Goal: Task Accomplishment & Management: Complete application form

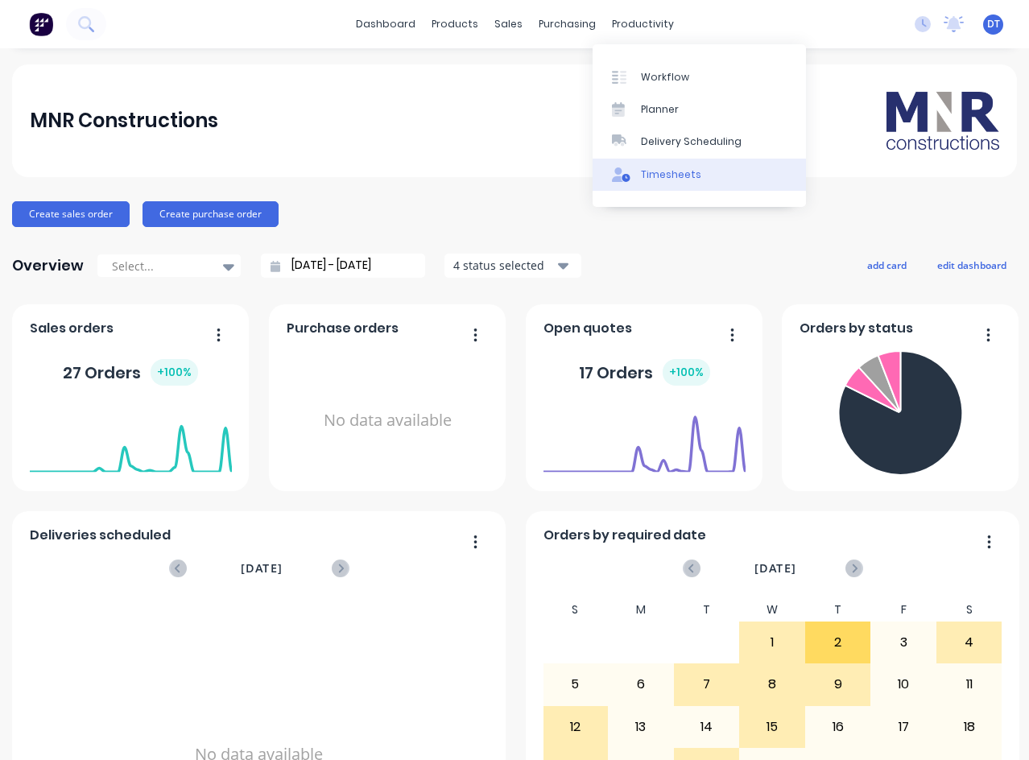
click at [675, 174] on div "Timesheets" at bounding box center [671, 174] width 60 height 14
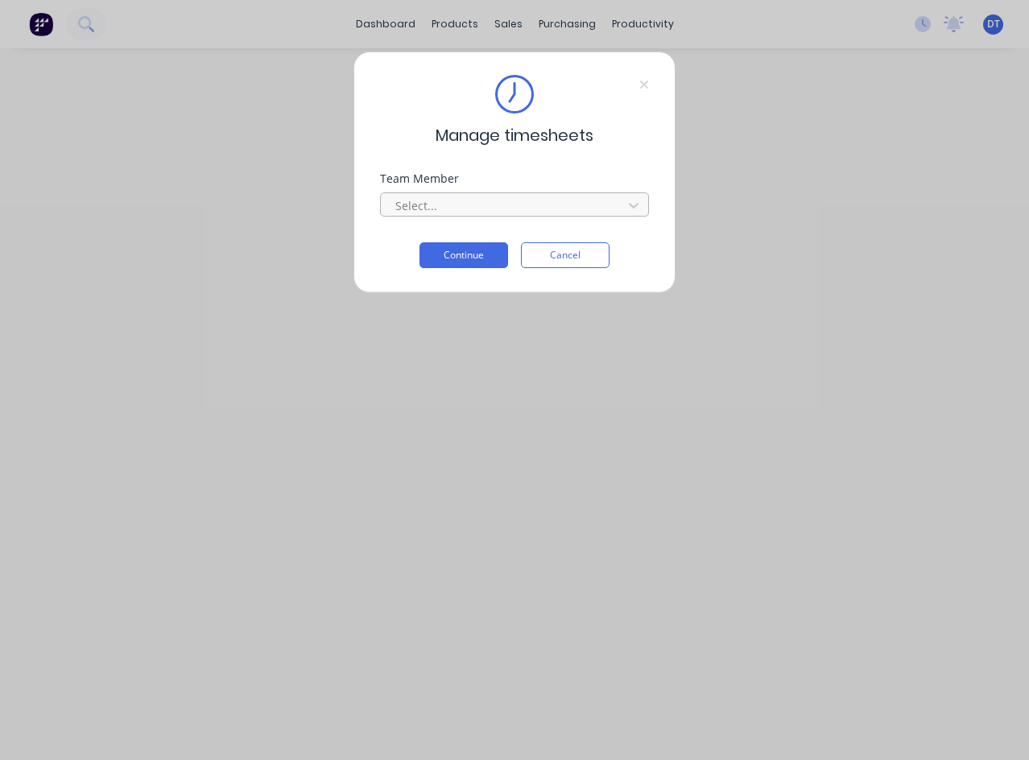
click at [553, 202] on div at bounding box center [504, 206] width 221 height 20
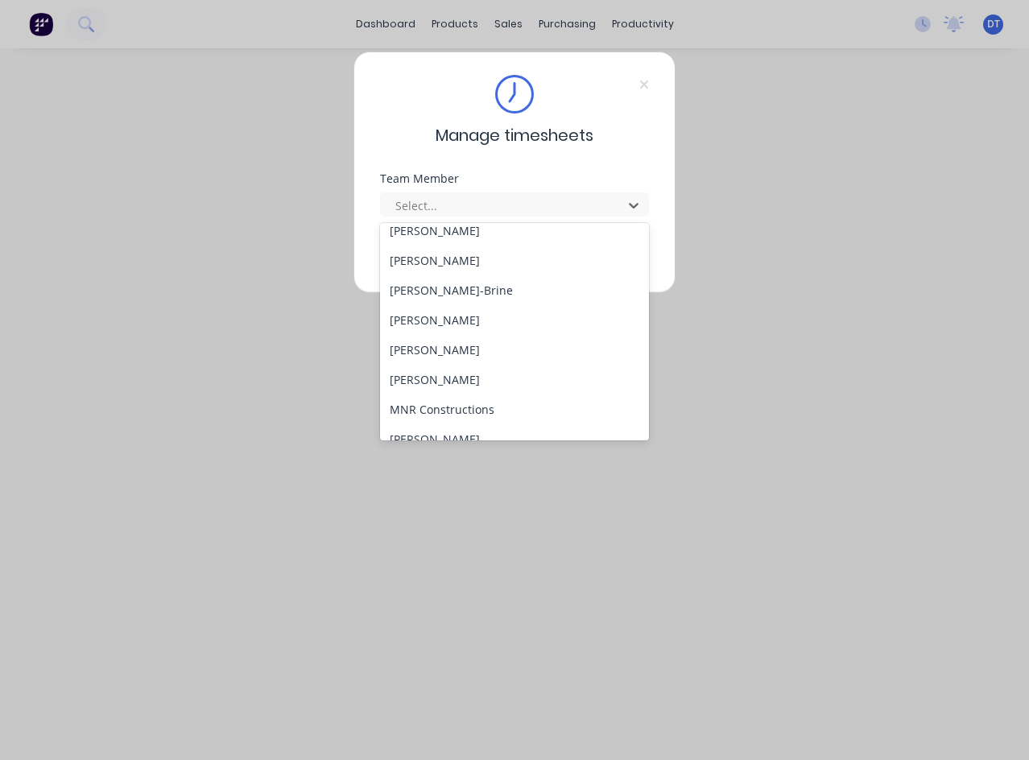
scroll to position [161, 0]
click at [453, 261] on div "[PERSON_NAME]" at bounding box center [514, 259] width 269 height 30
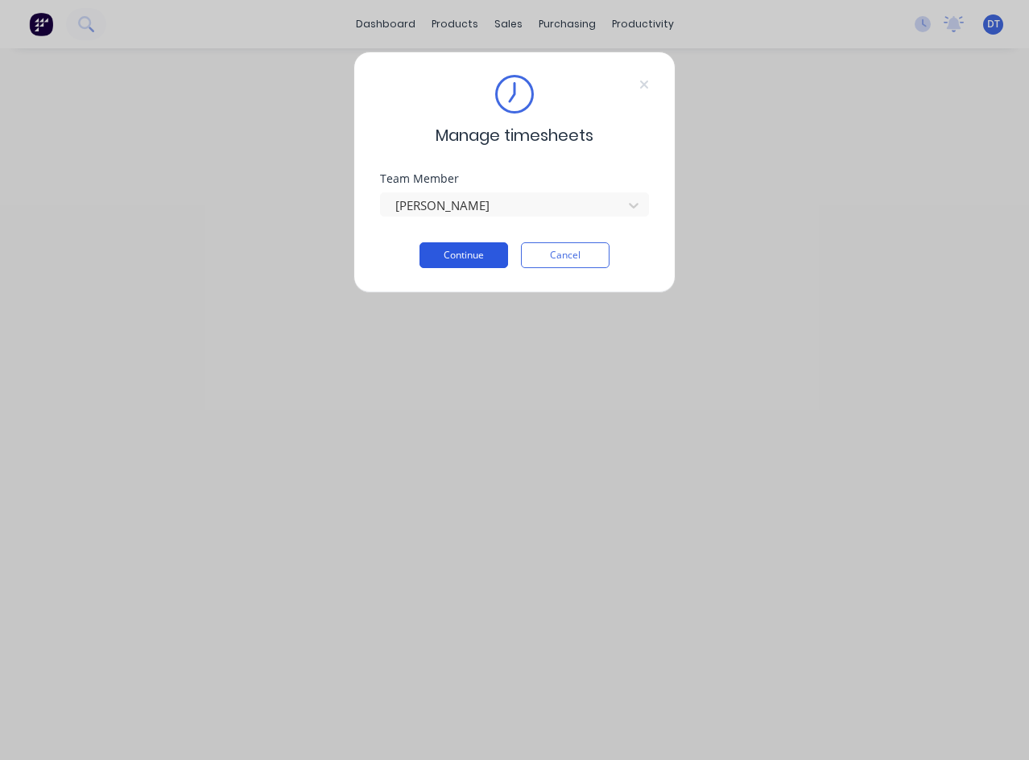
click at [477, 255] on button "Continue" at bounding box center [463, 255] width 89 height 26
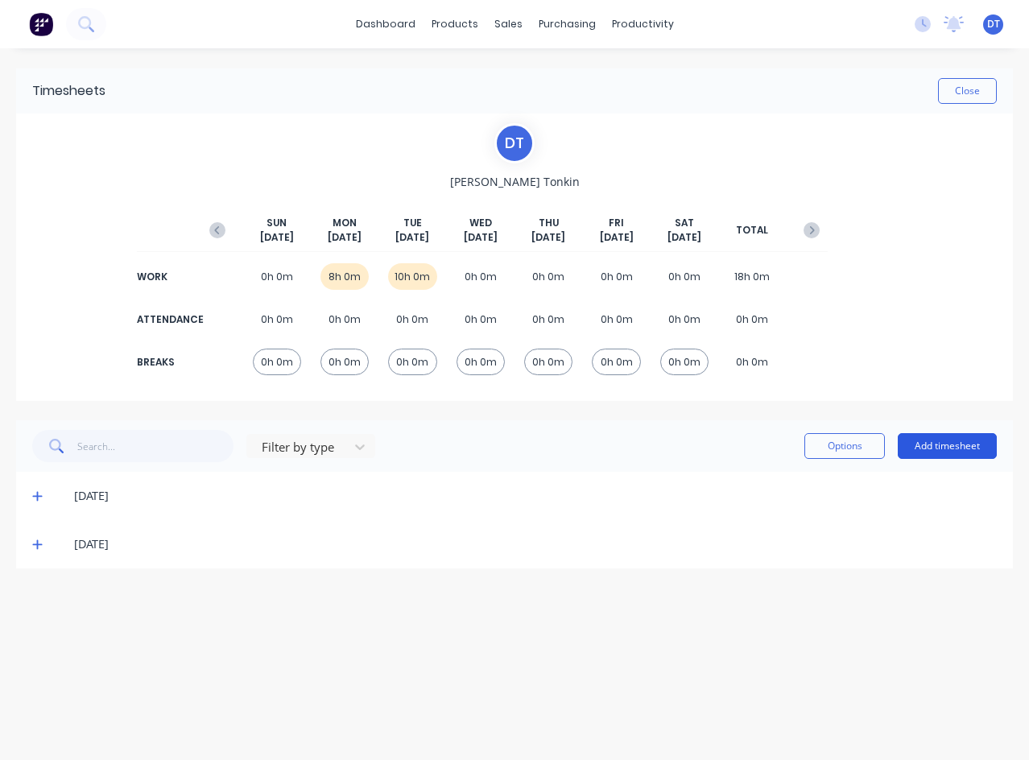
click at [954, 446] on button "Add timesheet" at bounding box center [947, 446] width 99 height 26
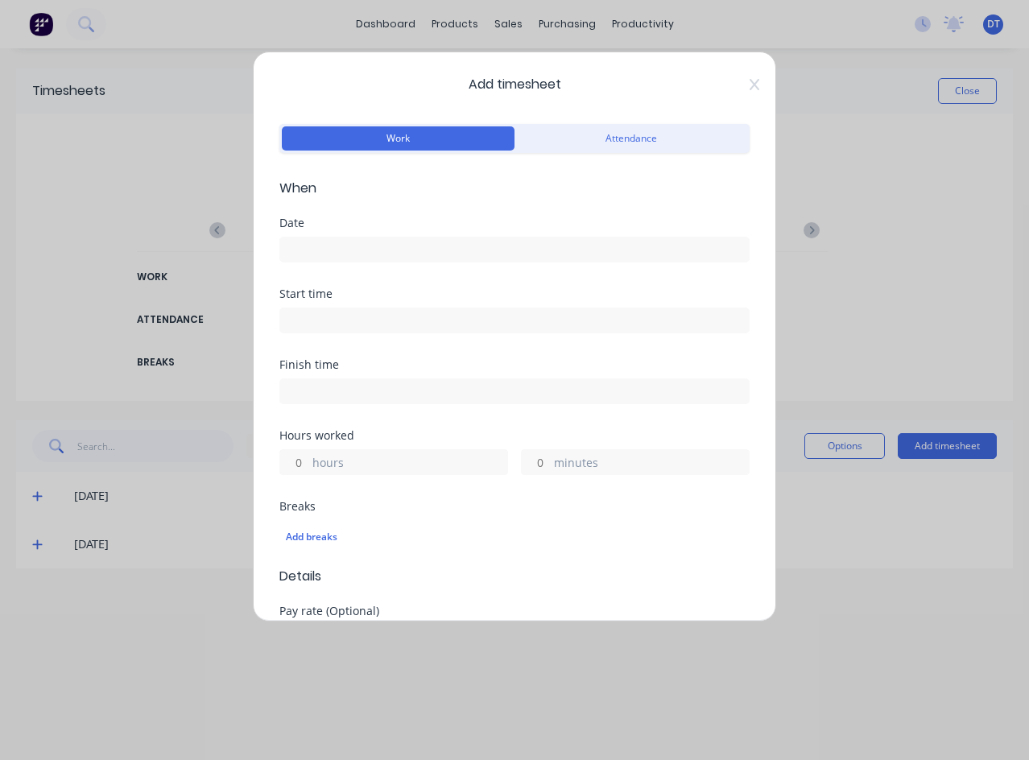
click at [361, 247] on input at bounding box center [514, 249] width 469 height 24
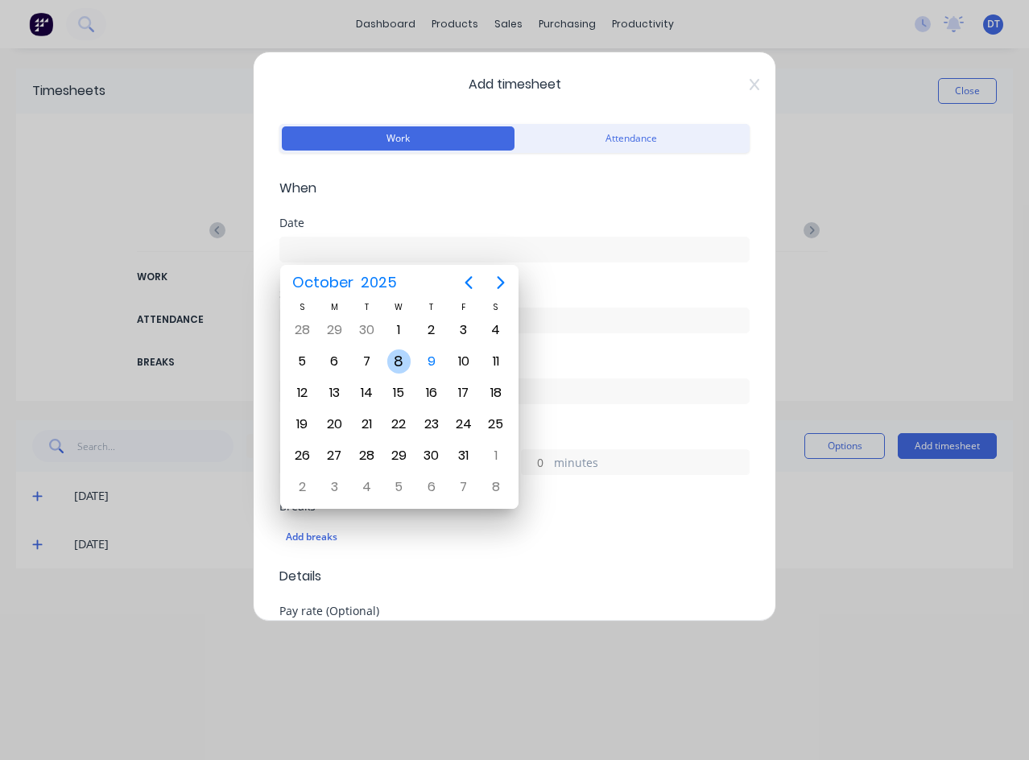
click at [398, 353] on div "8" at bounding box center [399, 361] width 24 height 24
type input "[DATE]"
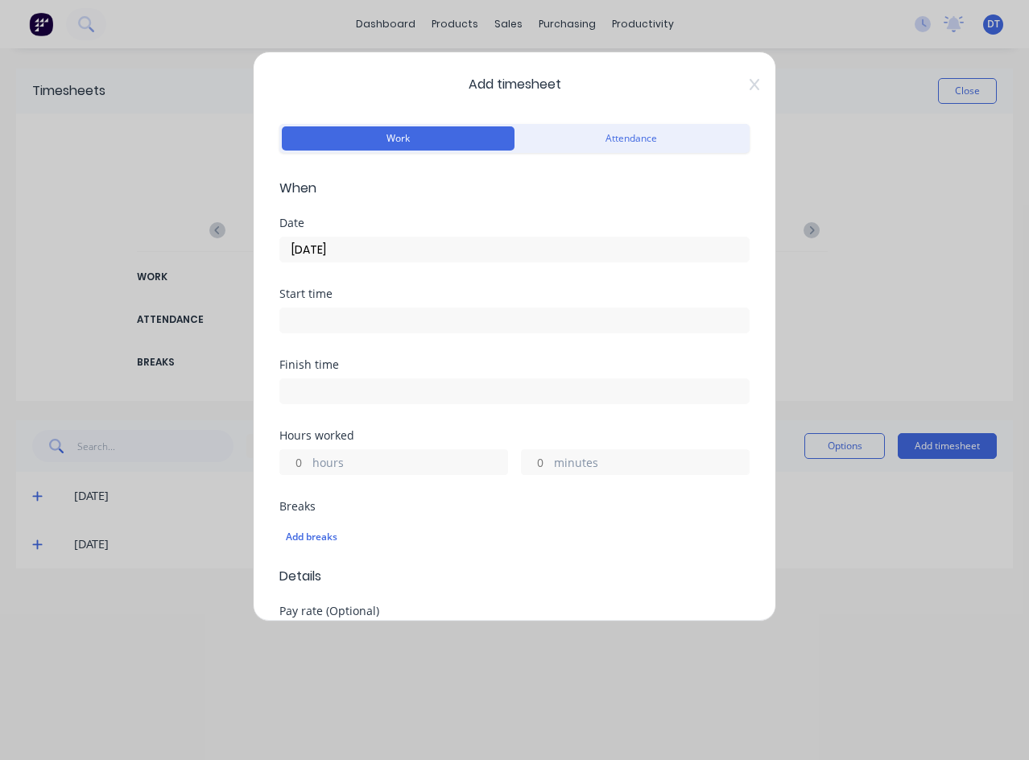
click at [381, 457] on label "hours" at bounding box center [409, 464] width 195 height 20
click at [308, 457] on input "hours" at bounding box center [294, 462] width 28 height 24
click at [299, 464] on input "75" at bounding box center [294, 462] width 28 height 24
click at [309, 464] on div "75 hours" at bounding box center [393, 462] width 229 height 26
drag, startPoint x: 308, startPoint y: 465, endPoint x: 298, endPoint y: 465, distance: 9.7
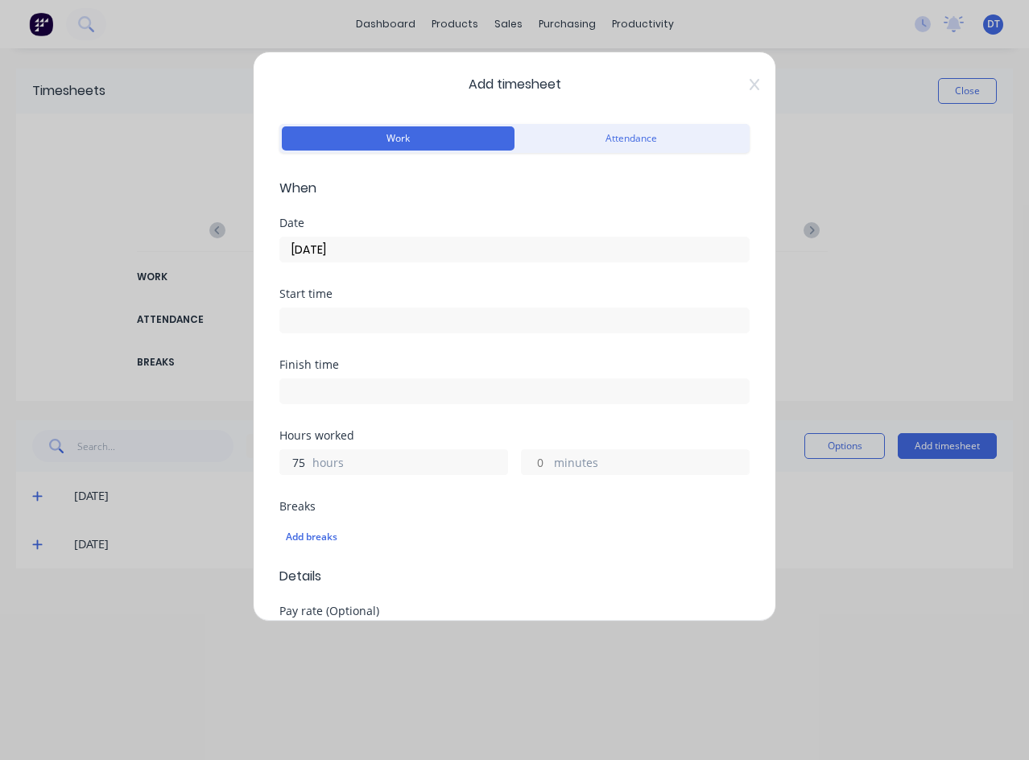
click at [298, 465] on input "75" at bounding box center [294, 462] width 28 height 24
click at [278, 466] on div "Add timesheet Work Attendance When Date [DATE] Start time Finish time Hours wor…" at bounding box center [514, 337] width 523 height 570
type input "7"
click at [554, 465] on label "minutes" at bounding box center [651, 464] width 195 height 20
click at [547, 465] on input "minutes" at bounding box center [536, 462] width 28 height 24
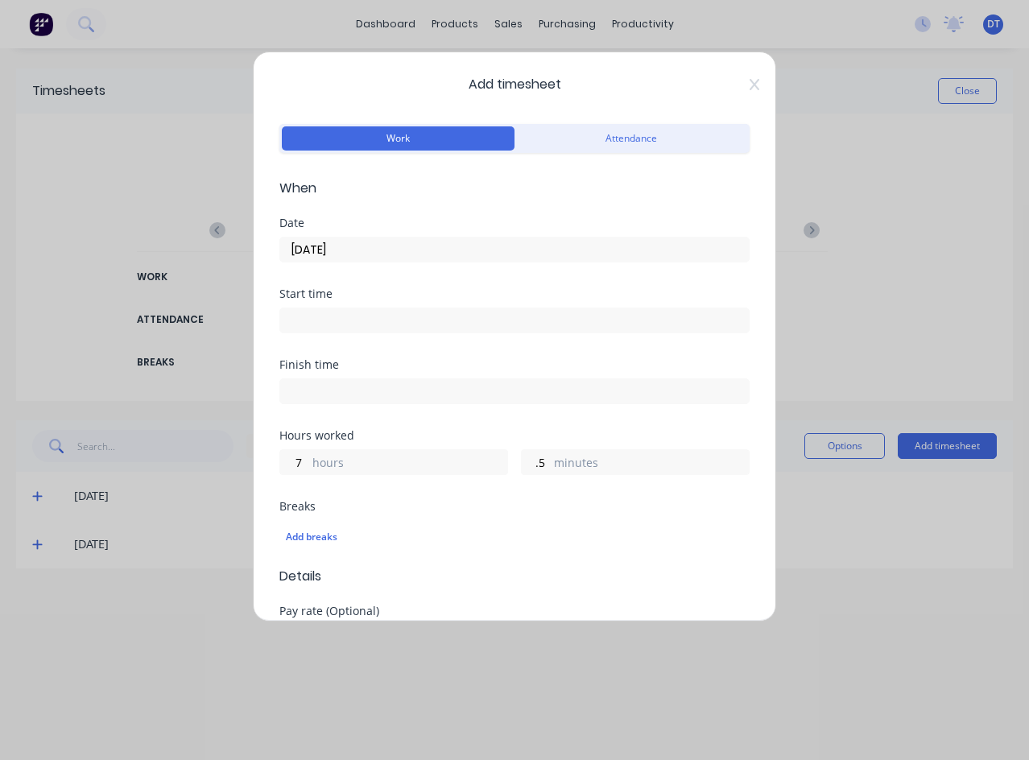
click at [553, 502] on div "Breaks" at bounding box center [514, 506] width 470 height 11
click at [530, 463] on input ".5" at bounding box center [536, 462] width 28 height 24
drag, startPoint x: 544, startPoint y: 467, endPoint x: 489, endPoint y: 474, distance: 56.0
click at [487, 474] on div "7 hours .5 minutes" at bounding box center [514, 460] width 470 height 30
click at [542, 469] on input ".5" at bounding box center [536, 462] width 28 height 24
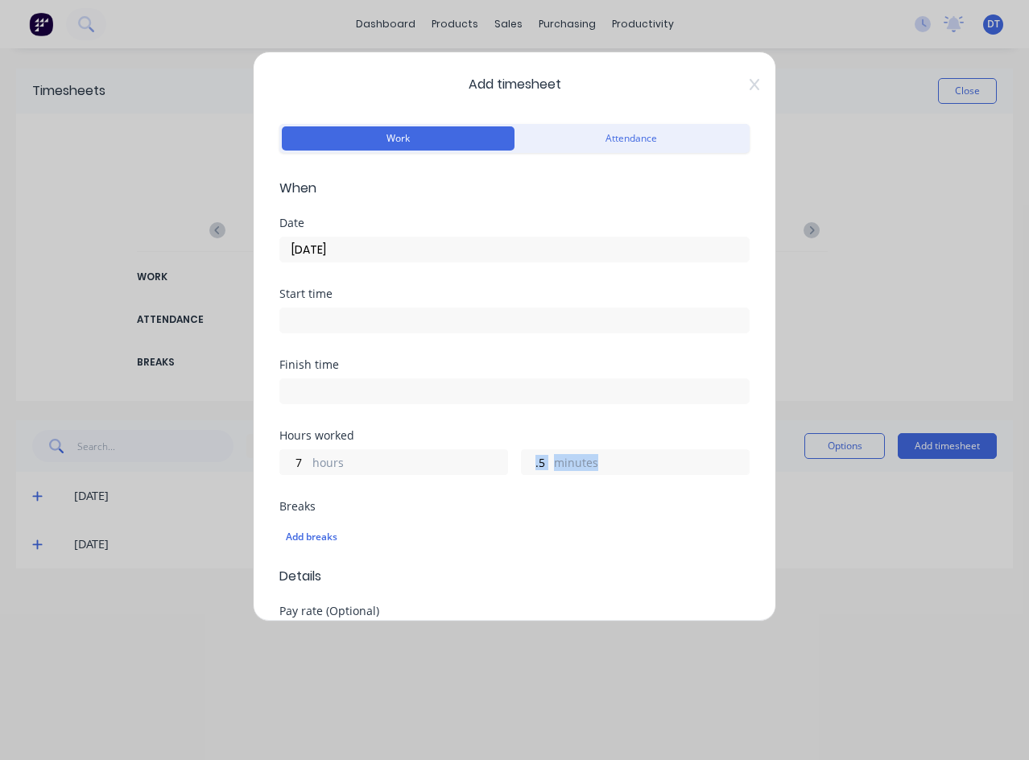
drag, startPoint x: 556, startPoint y: 460, endPoint x: 496, endPoint y: 471, distance: 61.4
click at [496, 471] on div "7 hours .5 minutes" at bounding box center [514, 460] width 470 height 30
click at [539, 463] on input ".5" at bounding box center [536, 462] width 28 height 24
drag, startPoint x: 539, startPoint y: 463, endPoint x: 516, endPoint y: 465, distance: 23.4
click at [522, 465] on input ".5" at bounding box center [536, 462] width 28 height 24
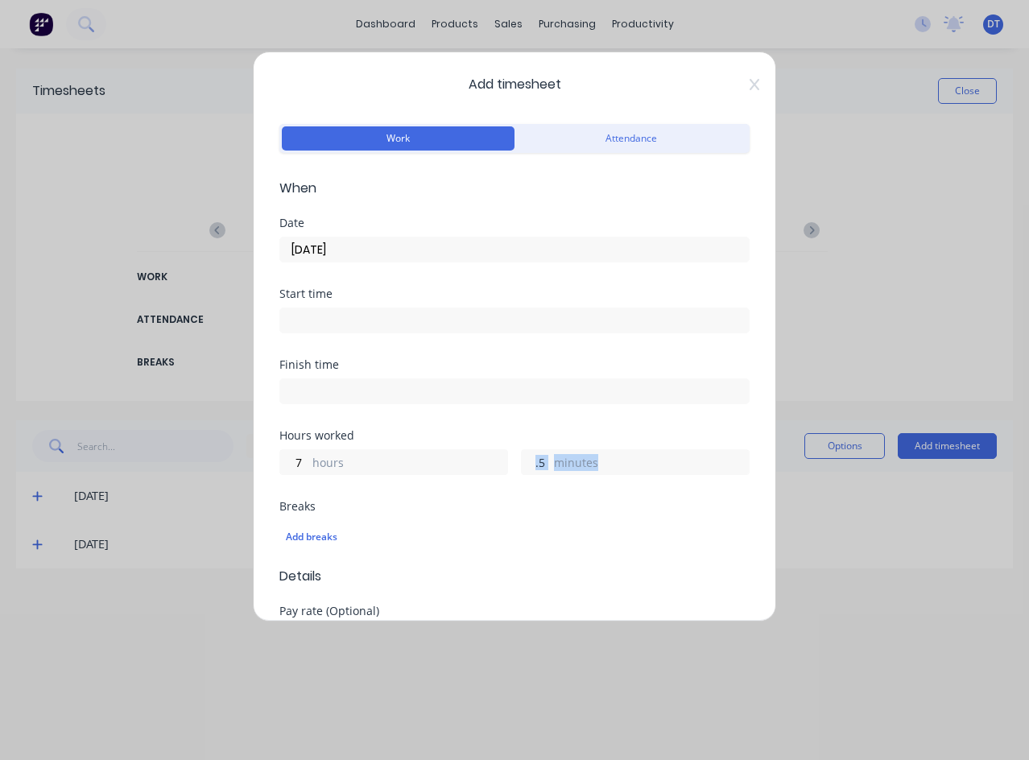
drag, startPoint x: 538, startPoint y: 475, endPoint x: 537, endPoint y: 466, distance: 8.9
click at [538, 475] on div "Hours worked 7 hours .5 minutes" at bounding box center [514, 465] width 470 height 71
click at [539, 463] on input ".5" at bounding box center [536, 462] width 28 height 24
type input "."
type input "30"
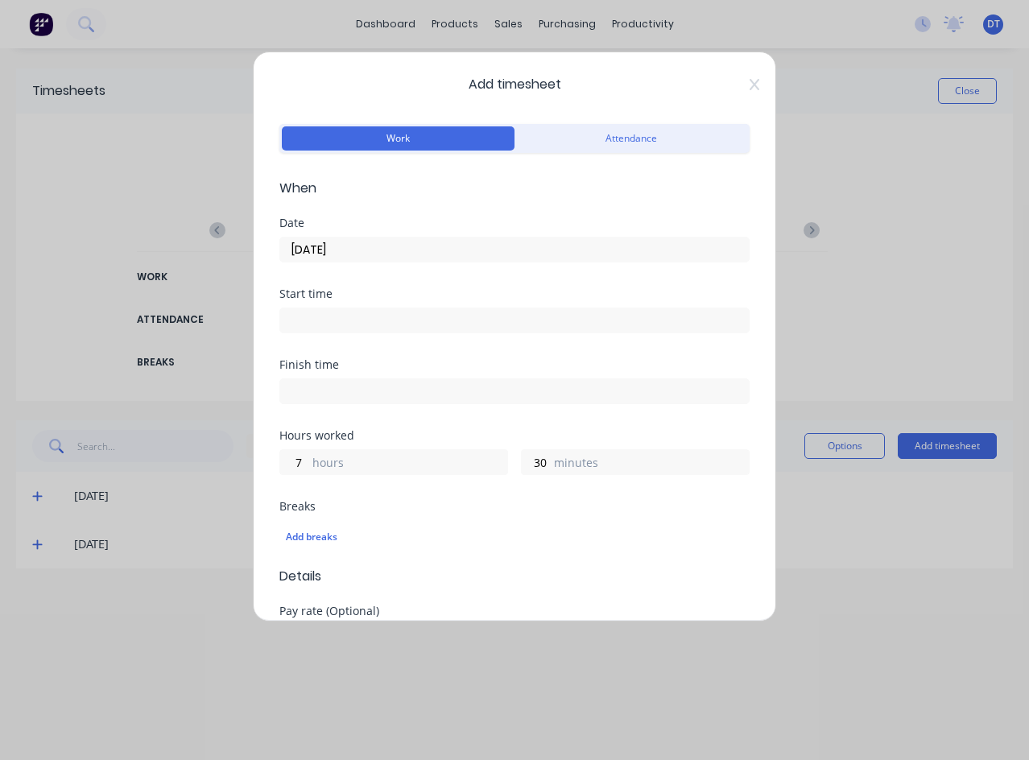
click at [457, 521] on div "Add breaks" at bounding box center [514, 535] width 470 height 38
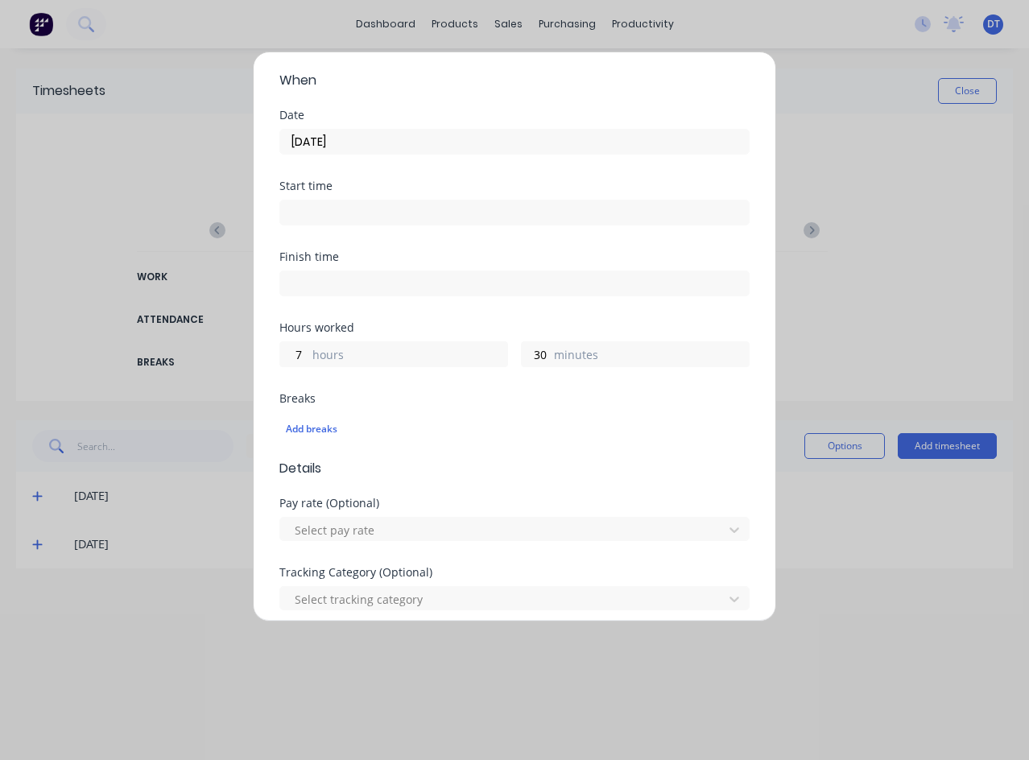
scroll to position [242, 0]
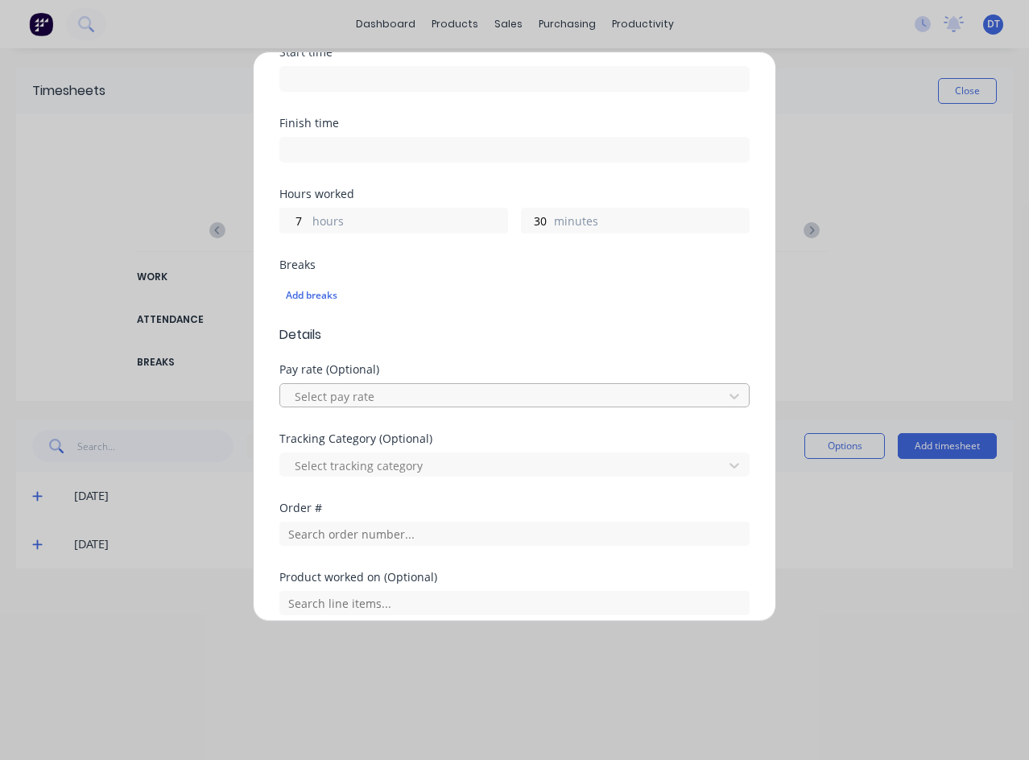
click at [486, 399] on div at bounding box center [504, 396] width 422 height 20
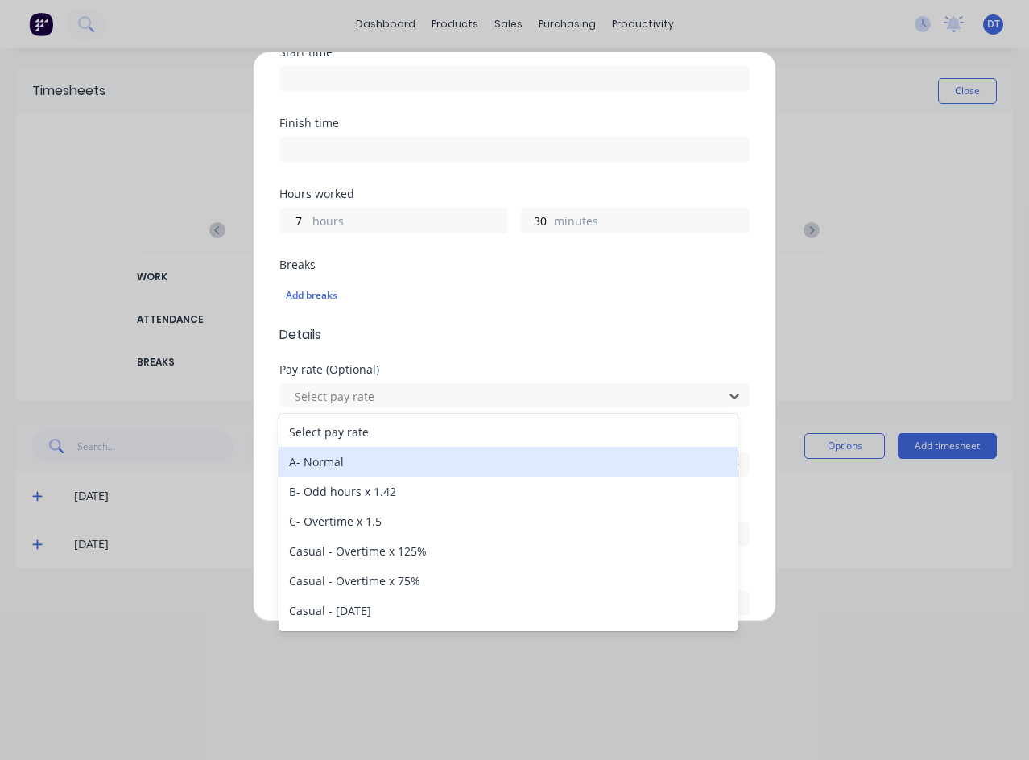
click at [403, 452] on div "A- Normal" at bounding box center [508, 462] width 458 height 30
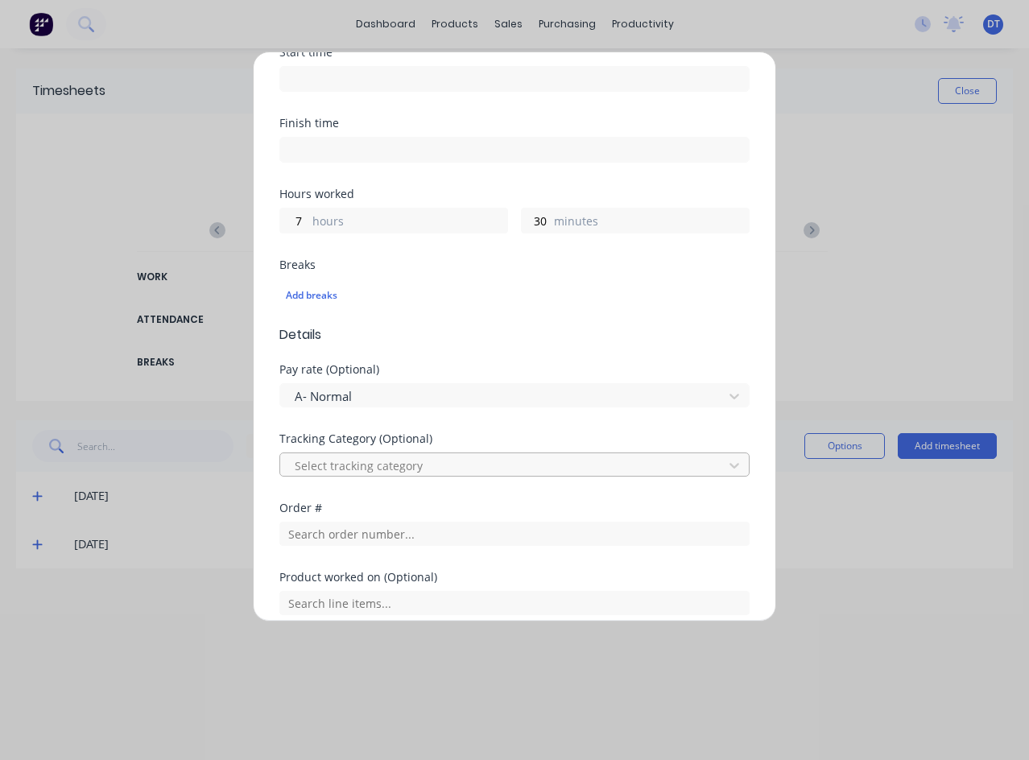
click at [465, 465] on div at bounding box center [504, 466] width 422 height 20
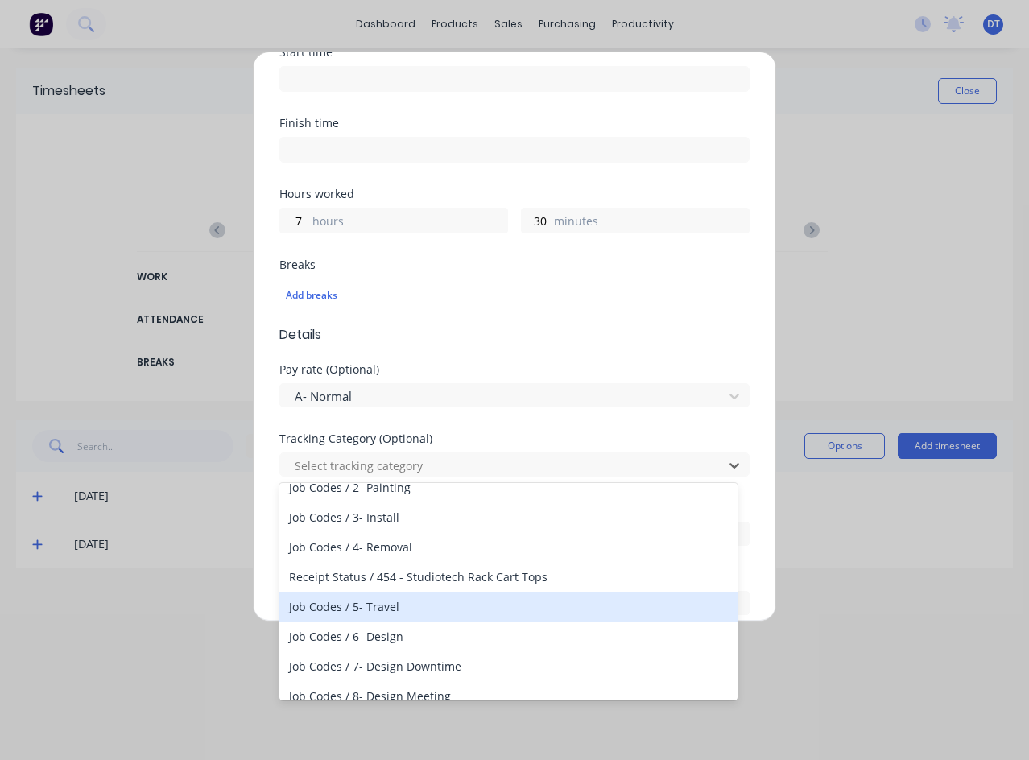
scroll to position [161, 0]
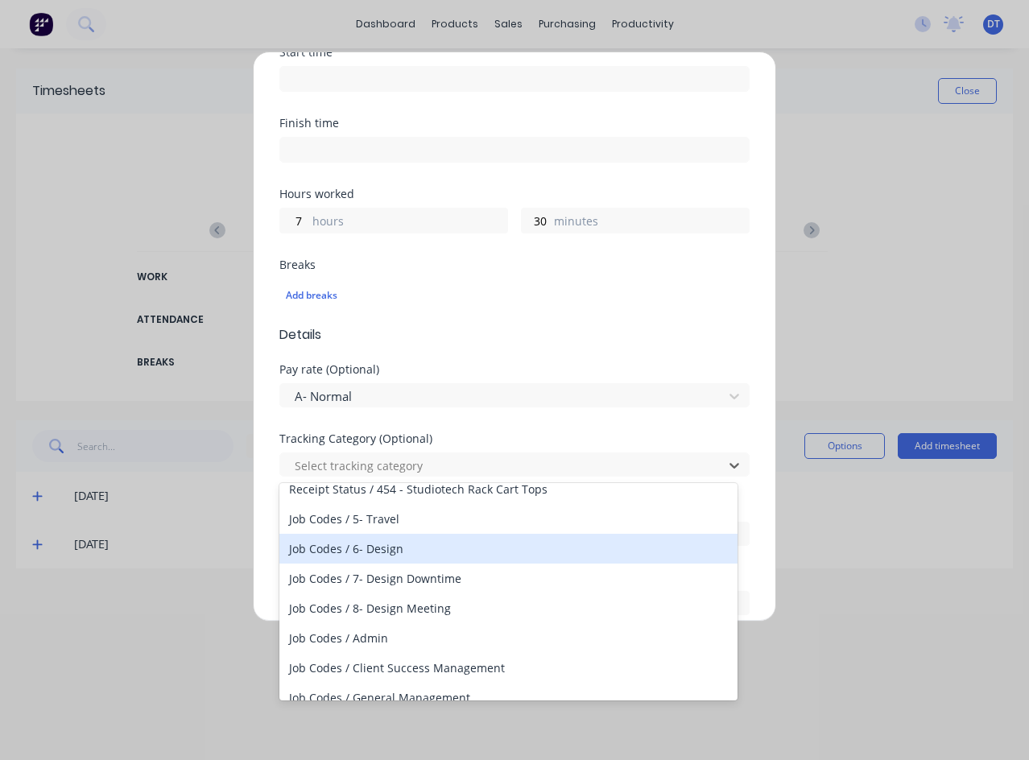
click at [402, 547] on div "Job Codes / 6- Design" at bounding box center [508, 549] width 458 height 30
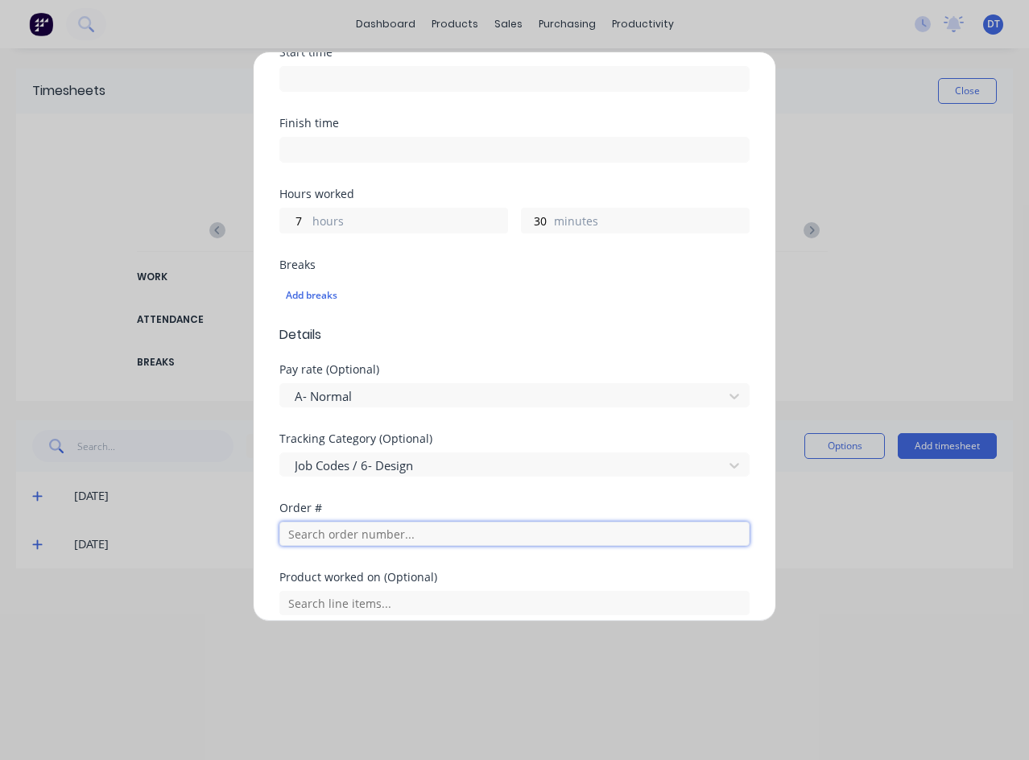
click at [446, 538] on input "text" at bounding box center [514, 534] width 470 height 24
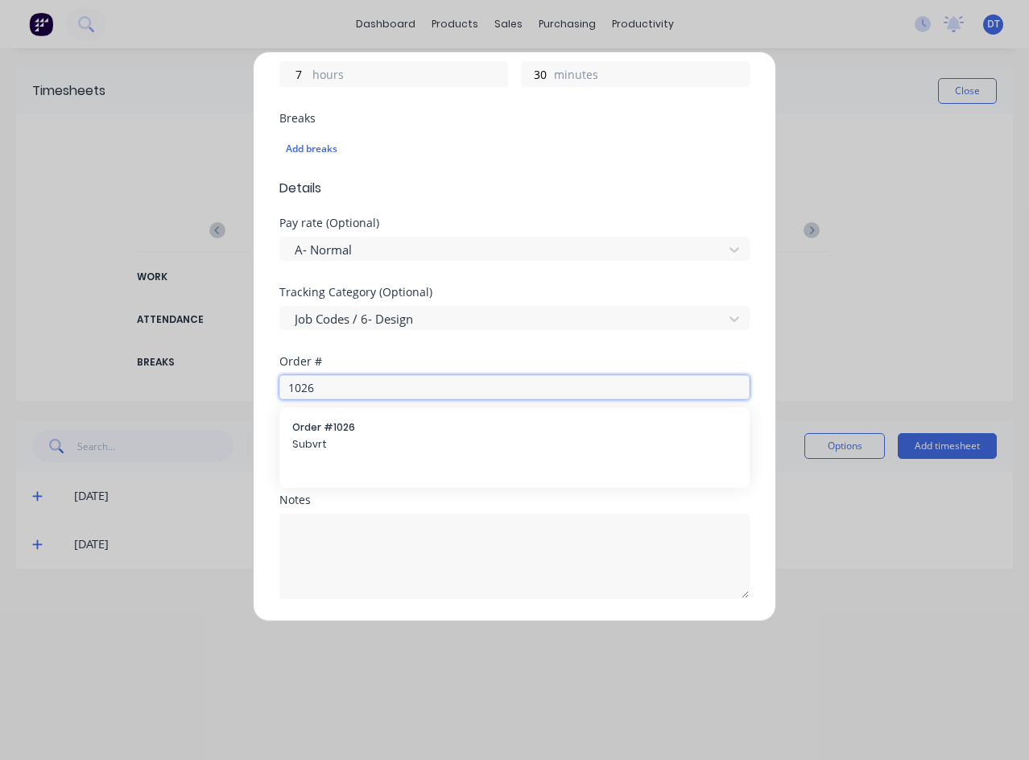
scroll to position [440, 0]
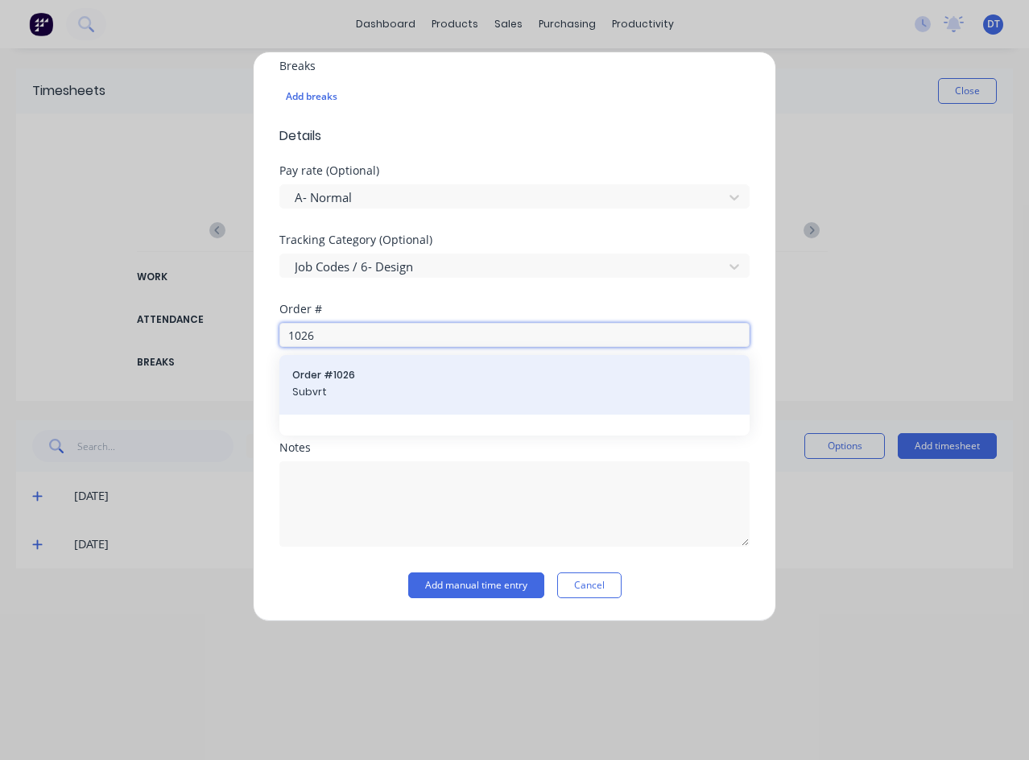
type input "1026"
click at [428, 399] on span "Subvrt" at bounding box center [514, 392] width 444 height 14
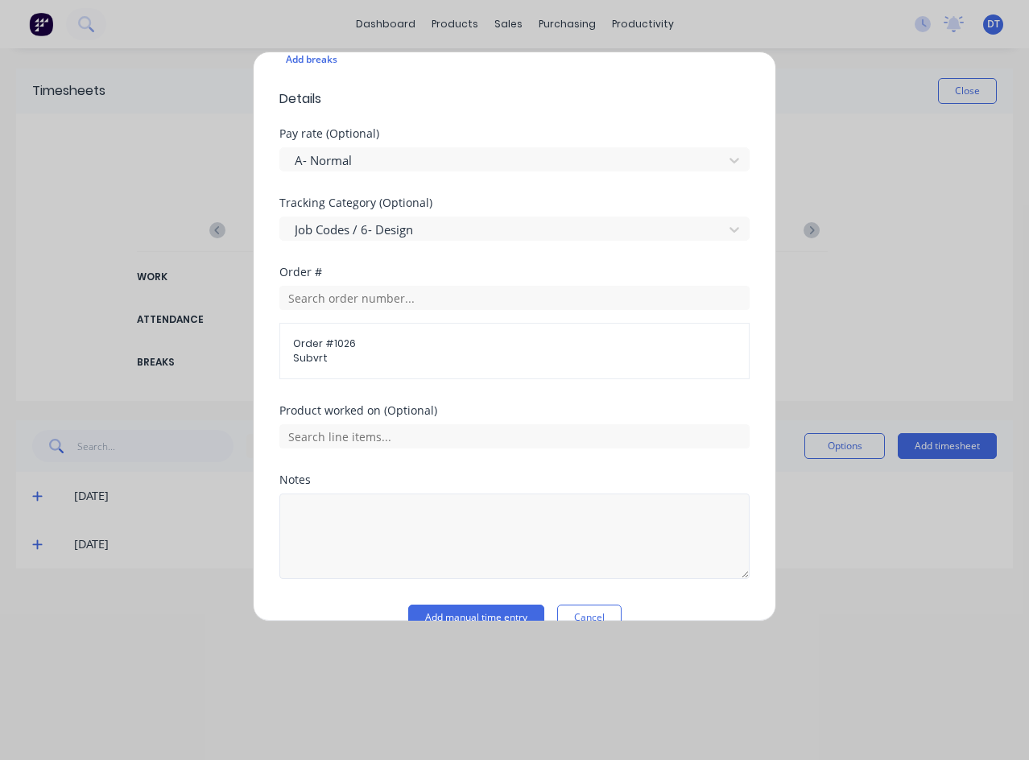
scroll to position [510, 0]
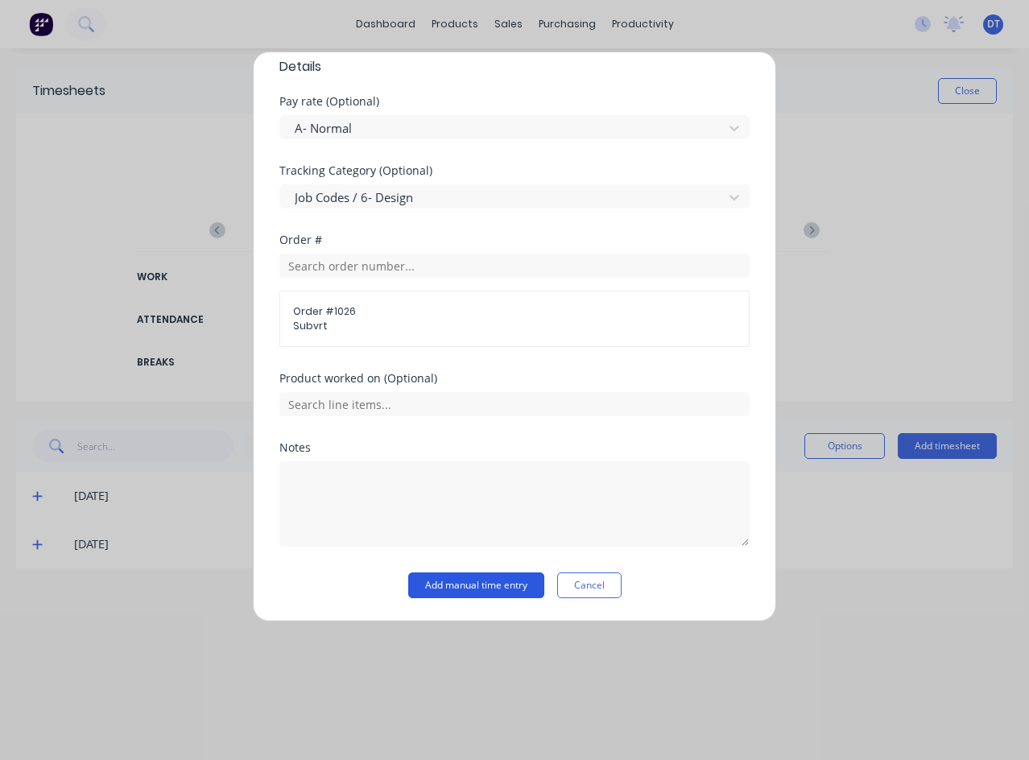
click at [507, 586] on button "Add manual time entry" at bounding box center [476, 585] width 136 height 26
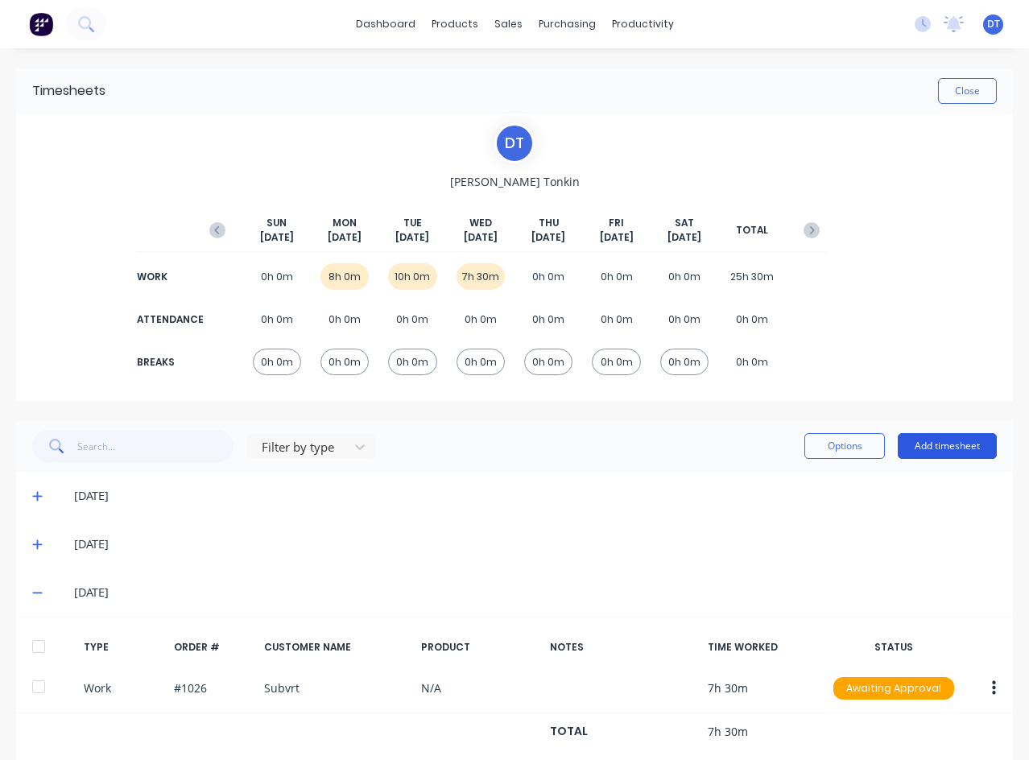
click at [954, 440] on button "Add timesheet" at bounding box center [947, 446] width 99 height 26
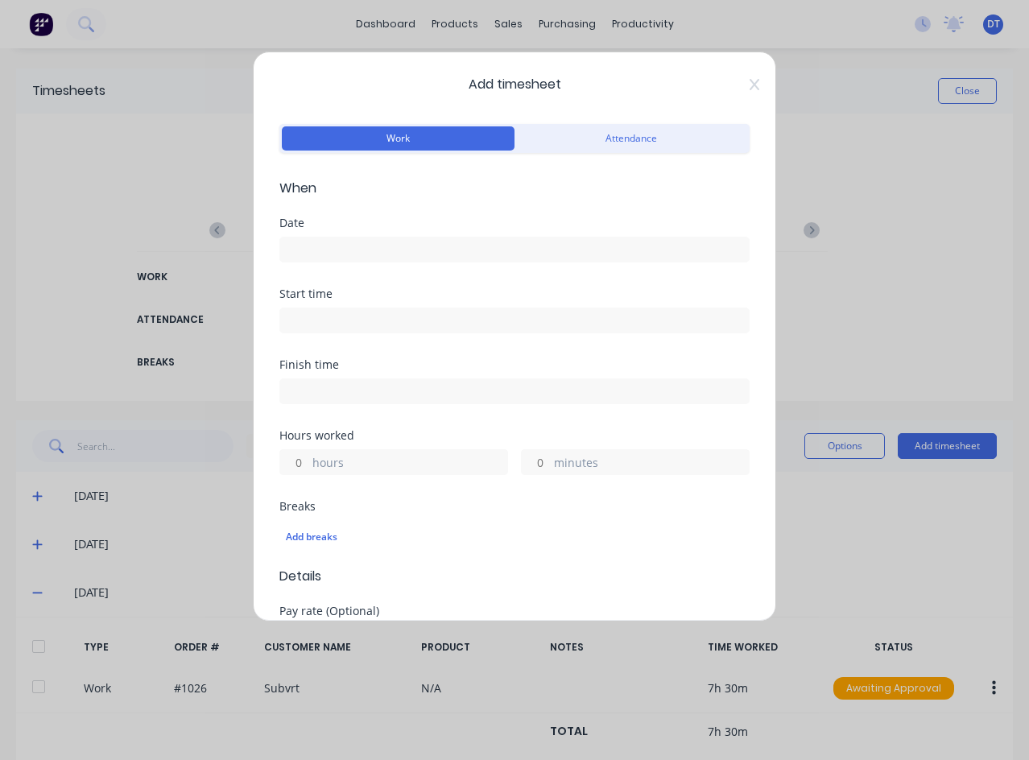
click at [378, 245] on input at bounding box center [514, 249] width 469 height 24
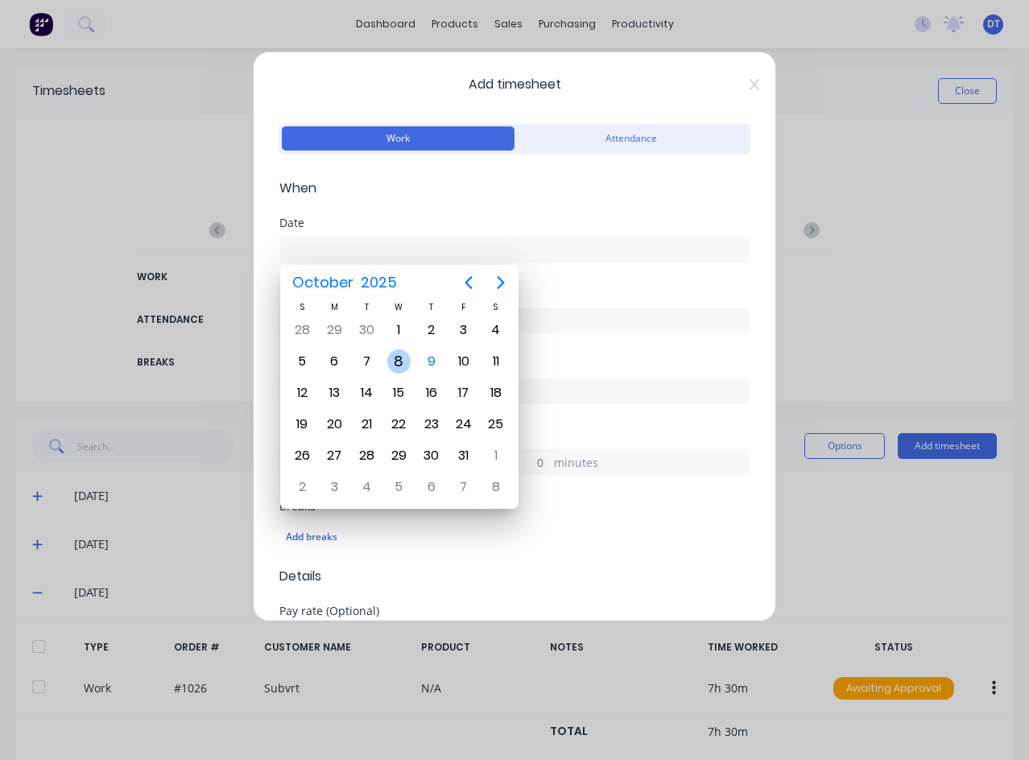
click at [405, 358] on div "8" at bounding box center [399, 361] width 24 height 24
type input "[DATE]"
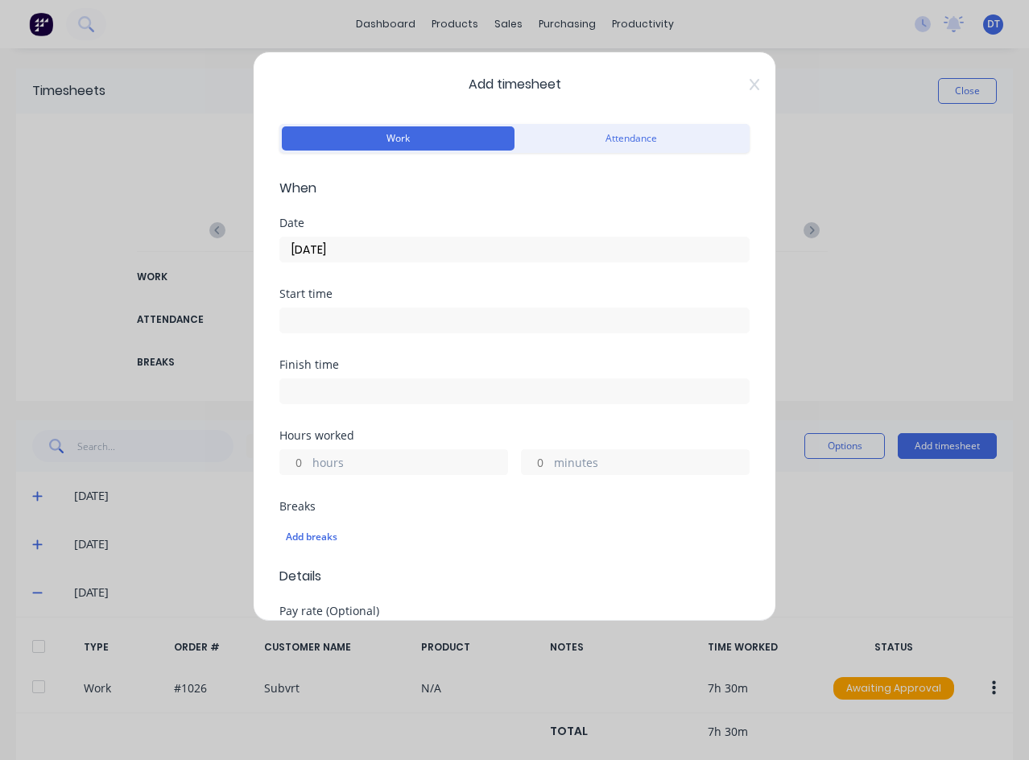
click at [381, 458] on label "hours" at bounding box center [409, 464] width 195 height 20
click at [308, 458] on input "hours" at bounding box center [294, 462] width 28 height 24
click at [537, 462] on input "minutes" at bounding box center [536, 462] width 28 height 24
click at [536, 461] on input "minutes" at bounding box center [536, 462] width 28 height 24
type input "30"
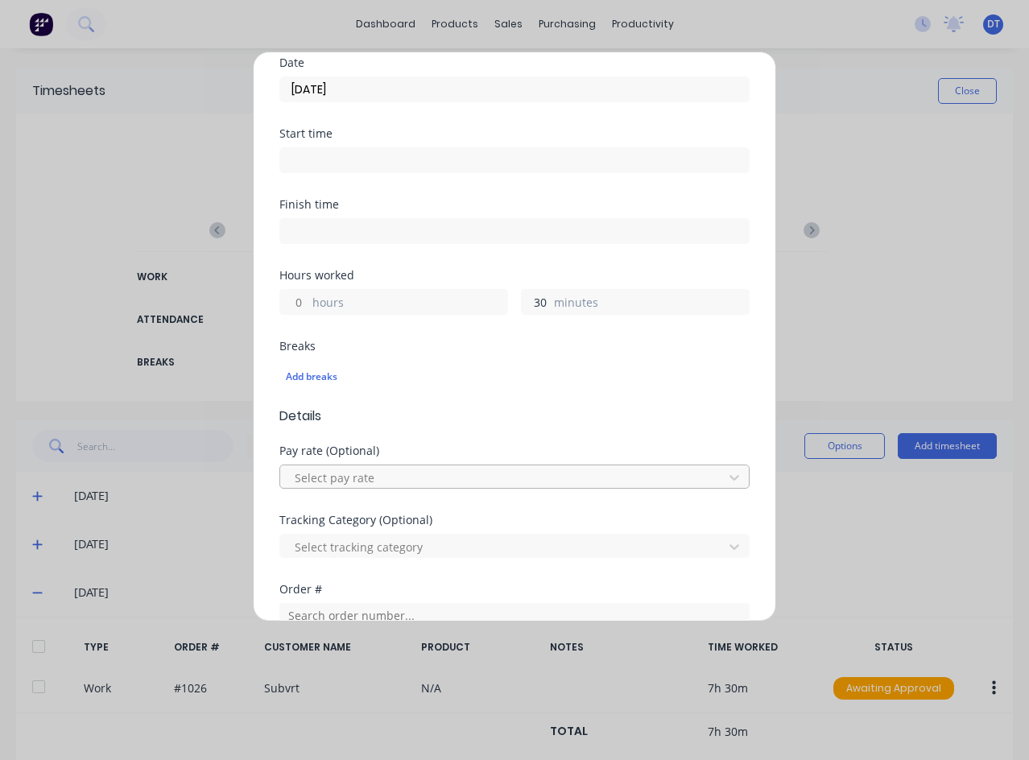
scroll to position [161, 0]
click at [490, 477] on div at bounding box center [504, 477] width 422 height 20
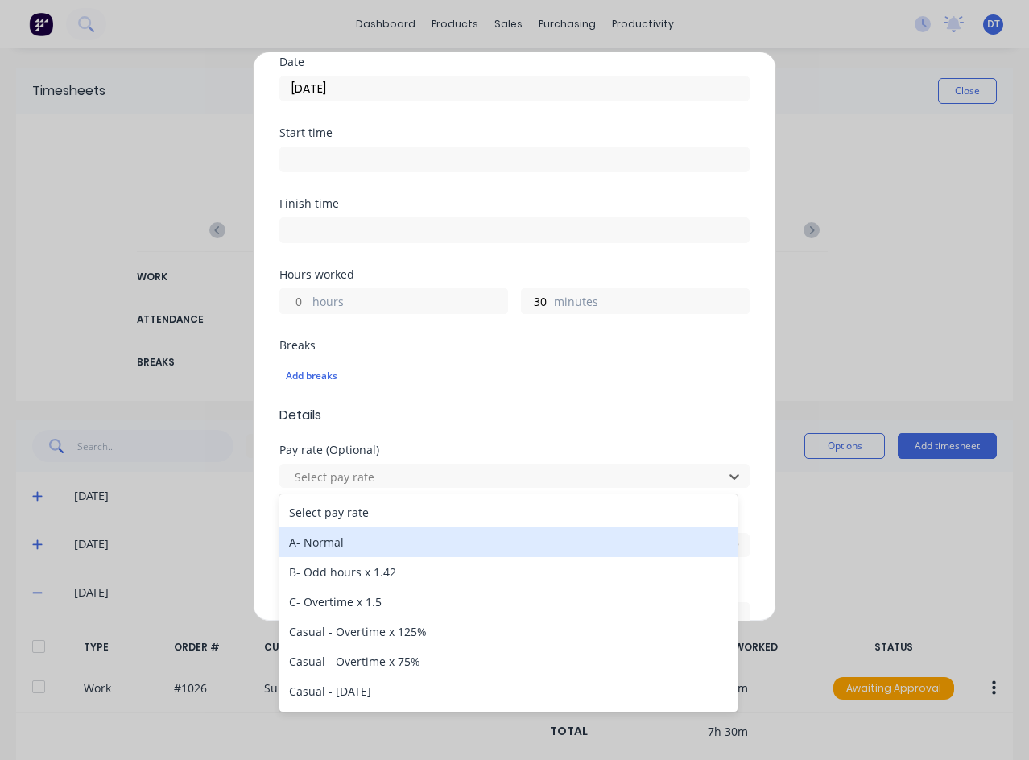
click at [407, 552] on div "A- Normal" at bounding box center [508, 542] width 458 height 30
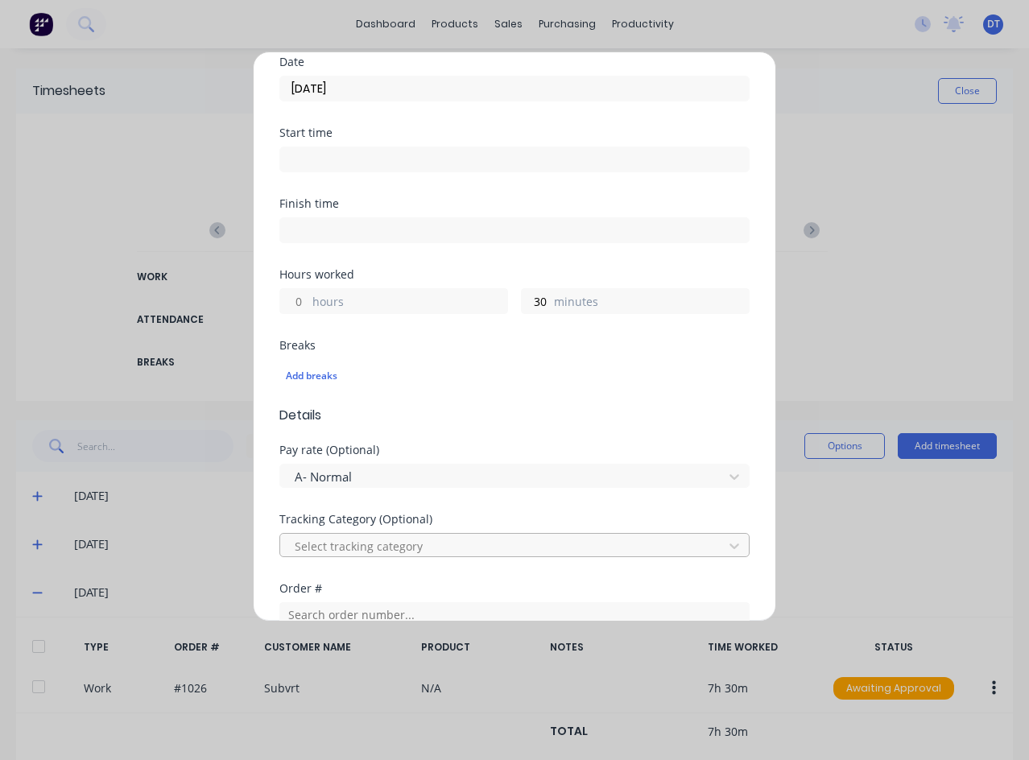
click at [494, 545] on div at bounding box center [504, 546] width 422 height 20
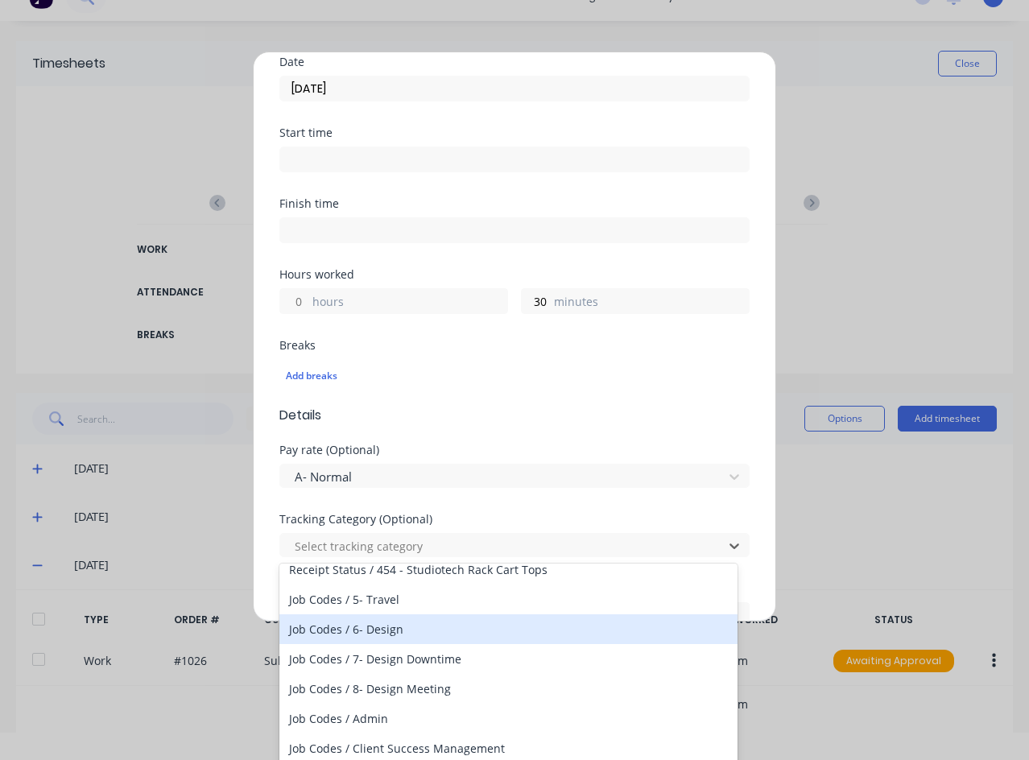
click at [397, 622] on div "Job Codes / 6- Design" at bounding box center [508, 629] width 458 height 30
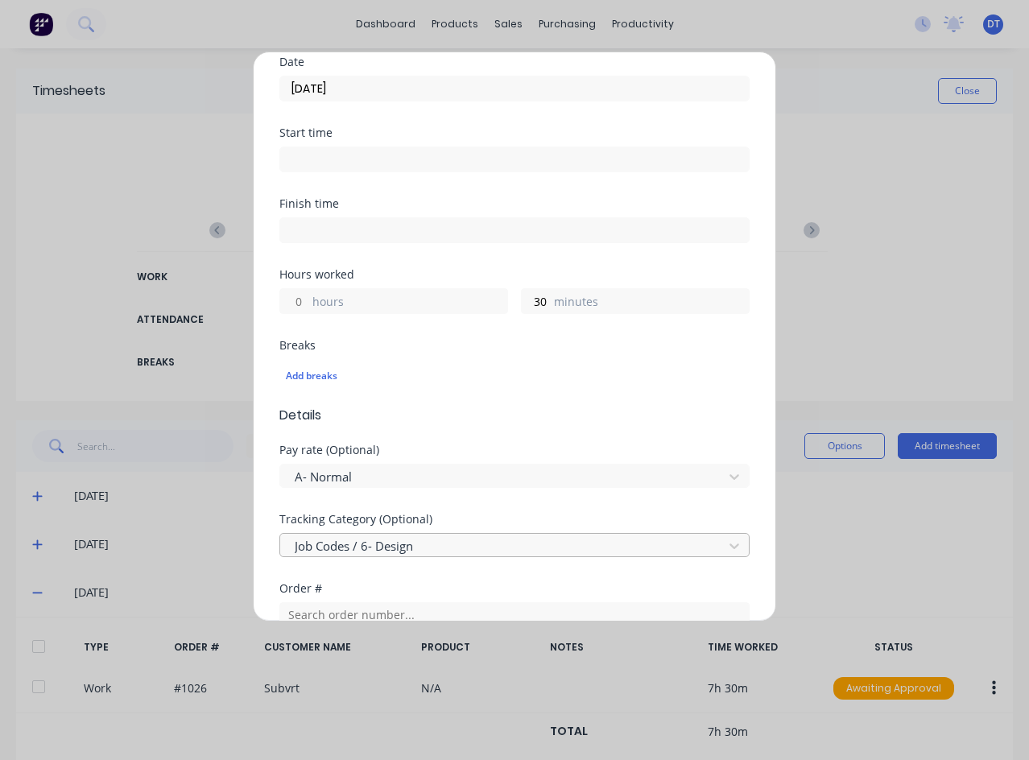
scroll to position [242, 0]
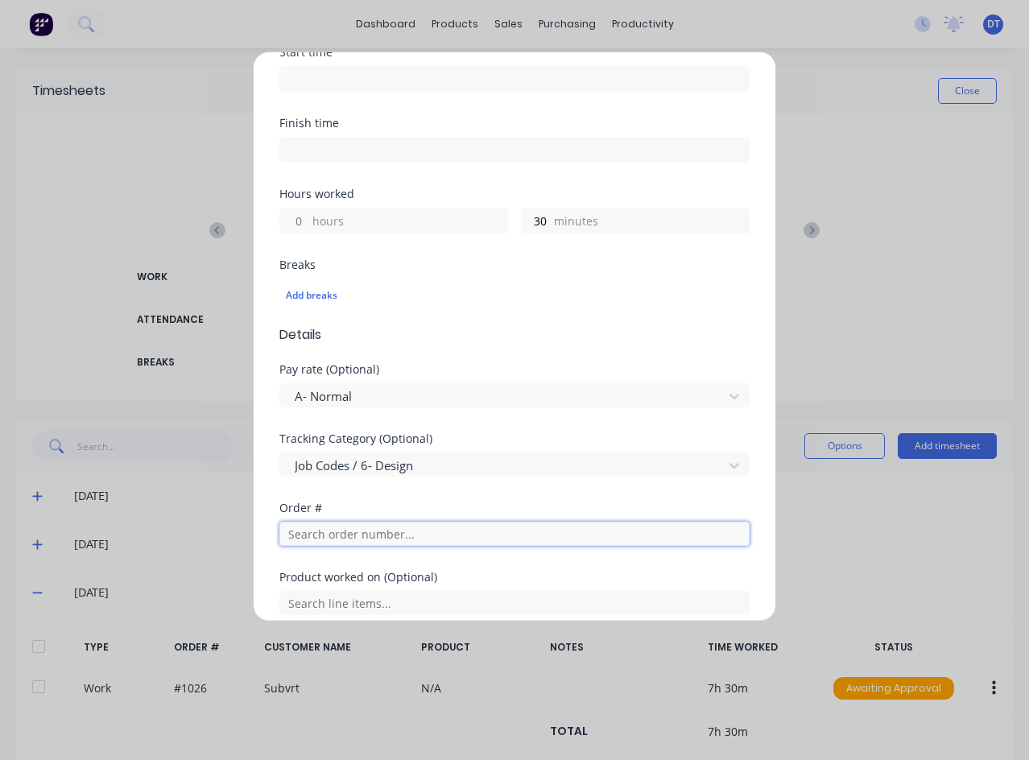
click at [473, 536] on input "text" at bounding box center [514, 534] width 470 height 24
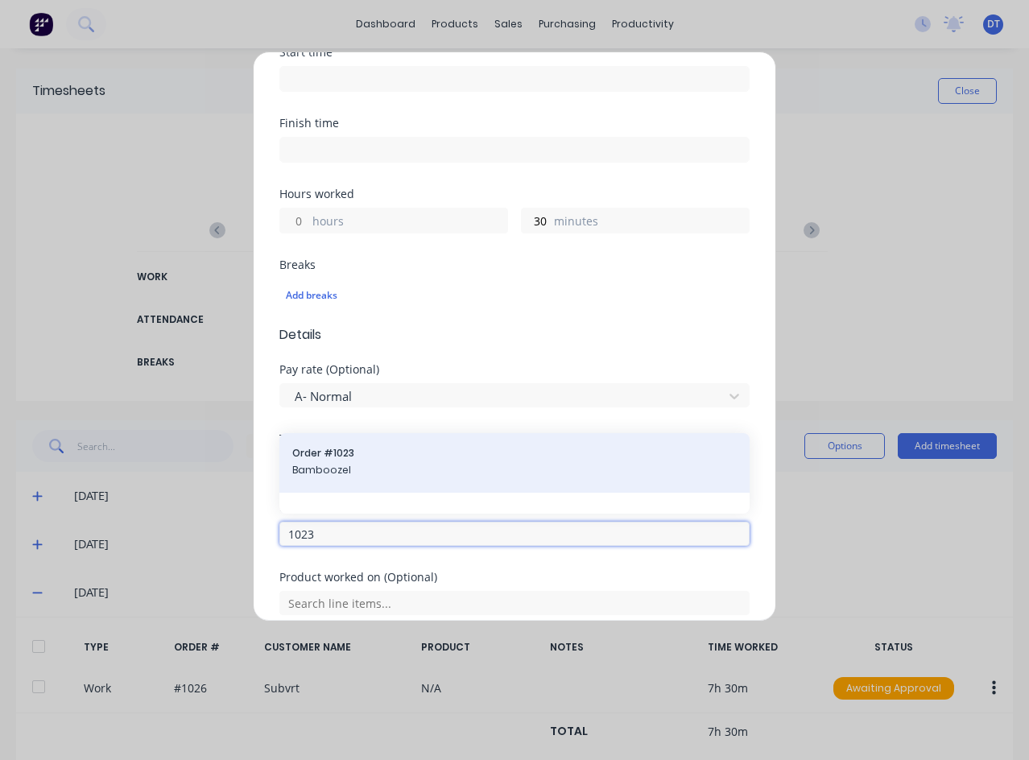
type input "1023"
click at [391, 487] on div "Order # 1023 Bamboozel" at bounding box center [514, 463] width 470 height 60
click at [403, 471] on span "Bamboozel" at bounding box center [514, 470] width 444 height 14
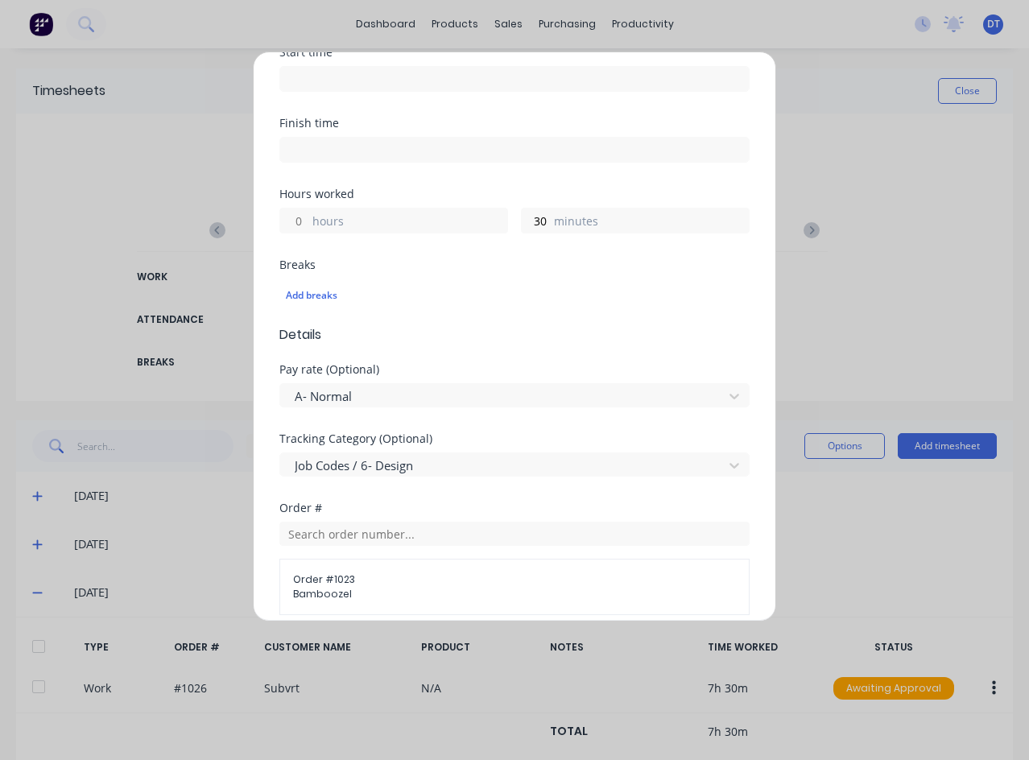
scroll to position [483, 0]
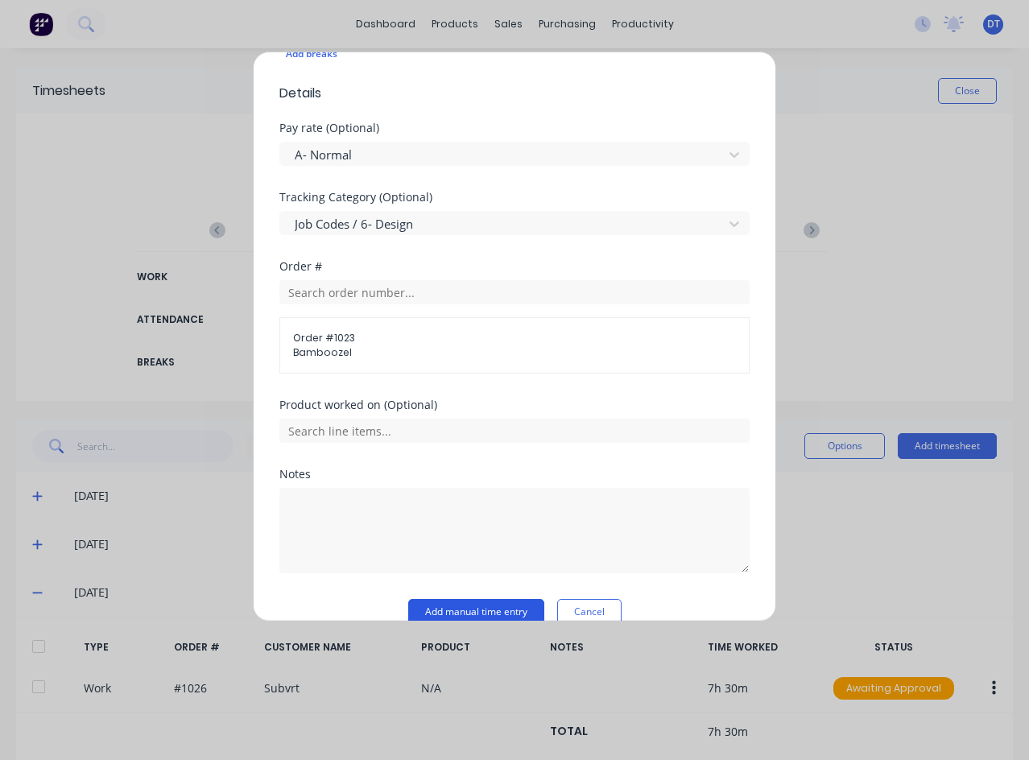
click at [495, 609] on button "Add manual time entry" at bounding box center [476, 612] width 136 height 26
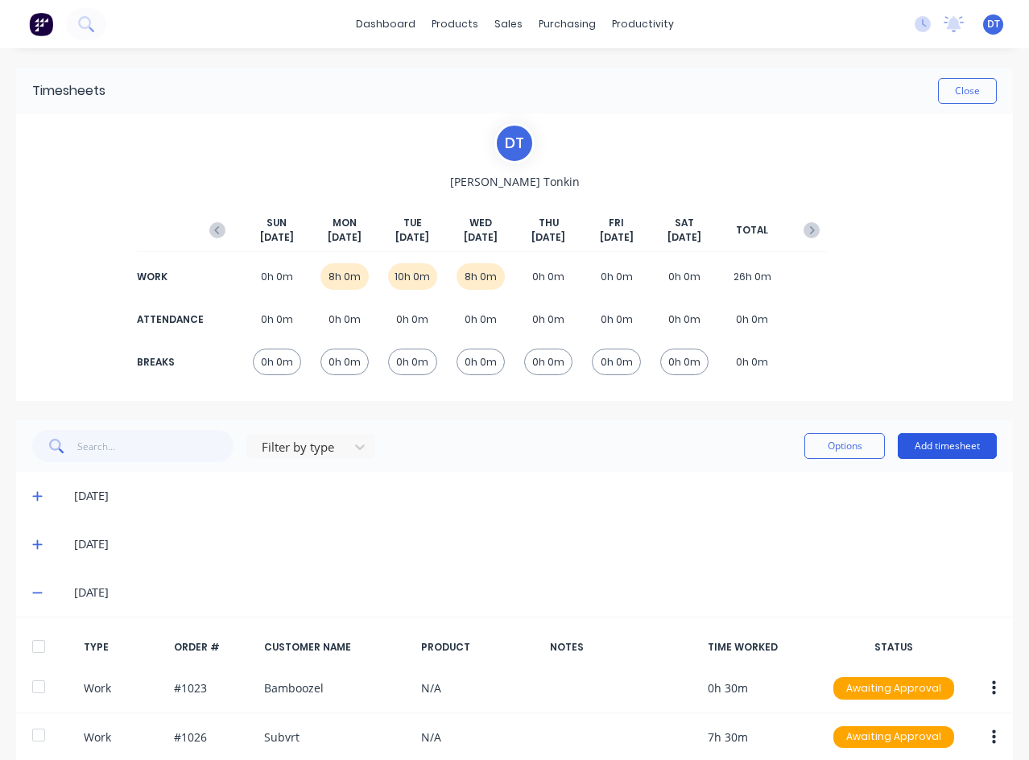
click at [918, 449] on button "Add timesheet" at bounding box center [947, 446] width 99 height 26
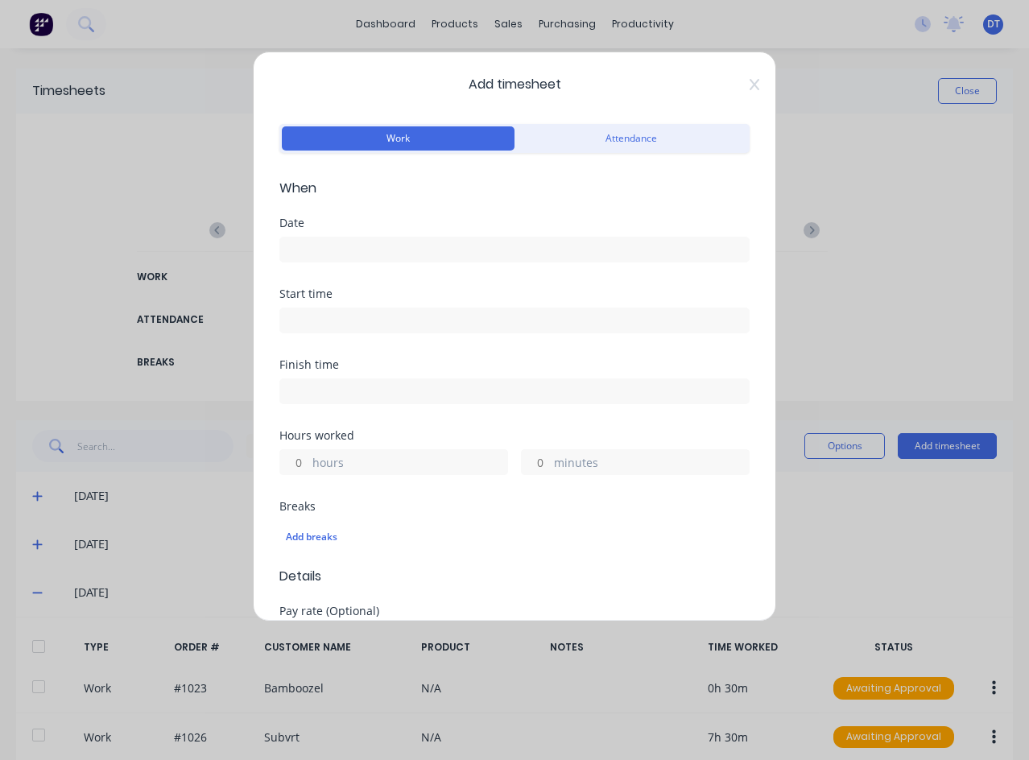
click at [394, 246] on input at bounding box center [514, 249] width 469 height 24
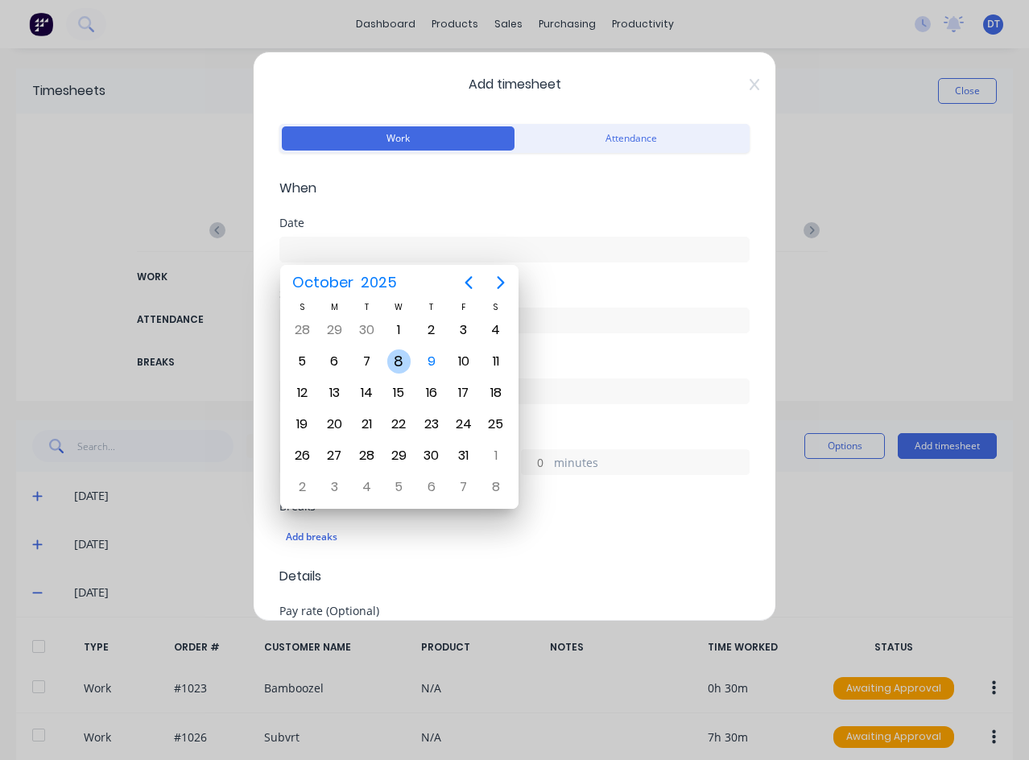
click at [403, 357] on div "8" at bounding box center [399, 361] width 24 height 24
type input "[DATE]"
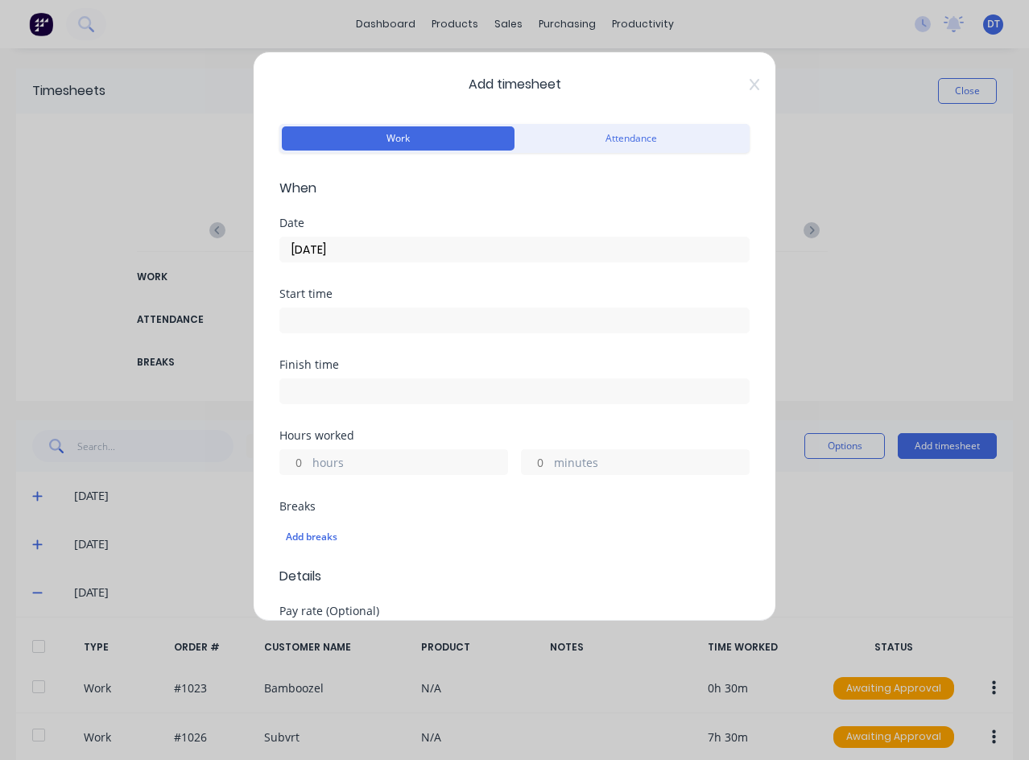
click at [308, 469] on div "hours" at bounding box center [393, 462] width 229 height 26
drag, startPoint x: 304, startPoint y: 460, endPoint x: 271, endPoint y: 473, distance: 35.1
click at [271, 473] on div "Add timesheet Work Attendance When Date [DATE] Start time Finish time Hours wor…" at bounding box center [514, 337] width 523 height 570
